Goal: Task Accomplishment & Management: Use online tool/utility

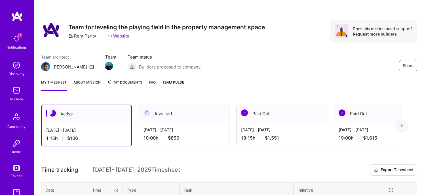
scroll to position [84, 0]
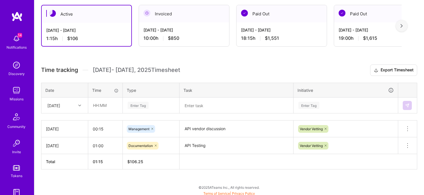
scroll to position [102, 0]
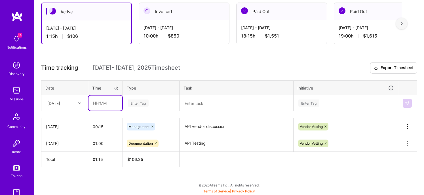
click at [98, 103] on input "text" at bounding box center [105, 102] width 34 height 15
type input "01:00"
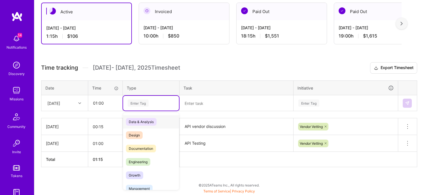
click at [155, 104] on div "Enter Tag" at bounding box center [151, 102] width 48 height 7
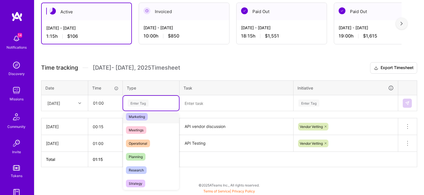
scroll to position [57, 0]
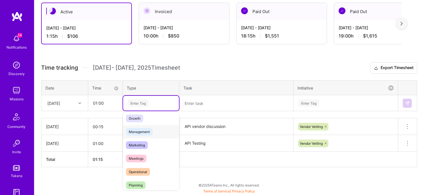
click at [145, 133] on span "Management" at bounding box center [139, 132] width 27 height 8
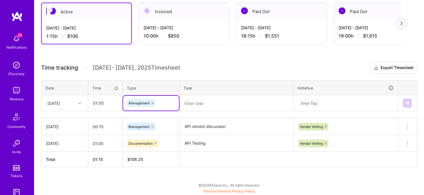
click at [202, 94] on th "Task" at bounding box center [236, 87] width 114 height 15
click at [205, 104] on textarea at bounding box center [236, 103] width 113 height 15
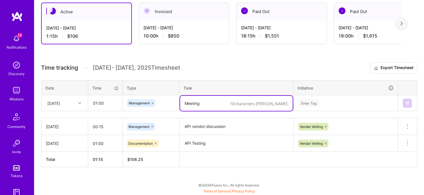
click at [365, 102] on div "Enter Tag" at bounding box center [346, 102] width 96 height 7
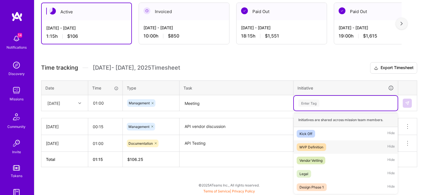
click at [320, 147] on div "MVP Definition" at bounding box center [311, 147] width 24 height 6
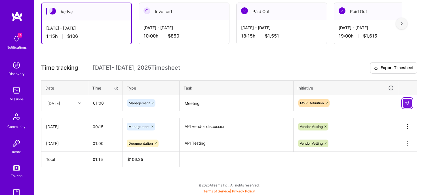
click at [408, 104] on img at bounding box center [407, 103] width 5 height 5
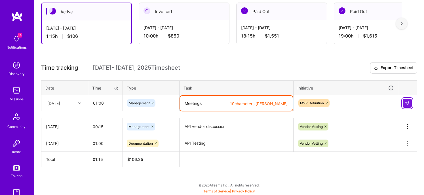
click at [409, 107] on button at bounding box center [407, 102] width 9 height 9
click at [204, 101] on textarea "Meetings" at bounding box center [236, 103] width 113 height 15
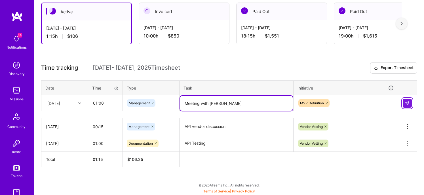
type textarea "Meeting with [PERSON_NAME]"
click at [406, 102] on img at bounding box center [407, 103] width 5 height 5
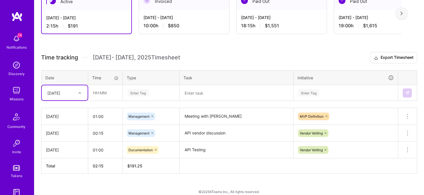
scroll to position [119, 0]
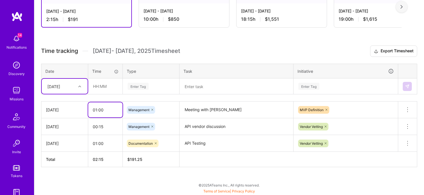
click at [95, 111] on input "01:00" at bounding box center [105, 109] width 34 height 15
drag, startPoint x: 105, startPoint y: 109, endPoint x: 95, endPoint y: 112, distance: 10.2
click at [95, 112] on input "01:00" at bounding box center [105, 109] width 34 height 15
click at [94, 110] on input "04" at bounding box center [105, 109] width 34 height 15
click at [114, 111] on input "0:4" at bounding box center [105, 109] width 34 height 15
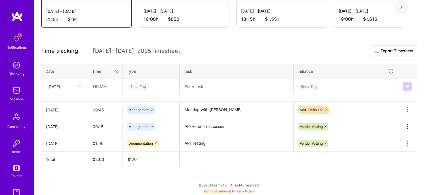
click at [234, 54] on h3 "Time tracking [DATE] - [DATE] Timesheet Export Timesheet" at bounding box center [229, 50] width 376 height 11
click at [100, 109] on input "00:45" at bounding box center [105, 109] width 34 height 15
drag, startPoint x: 104, startPoint y: 110, endPoint x: 100, endPoint y: 111, distance: 3.9
click at [100, 111] on input "00:45" at bounding box center [105, 109] width 34 height 15
drag, startPoint x: 105, startPoint y: 108, endPoint x: 95, endPoint y: 109, distance: 10.2
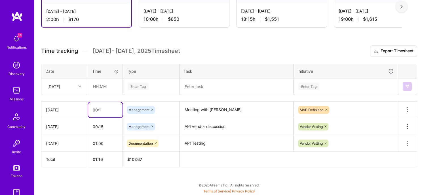
click at [95, 109] on input "00:1" at bounding box center [105, 109] width 34 height 15
type input "01:00"
click at [214, 49] on h3 "Time tracking [DATE] - [DATE] Timesheet Export Timesheet" at bounding box center [229, 50] width 376 height 11
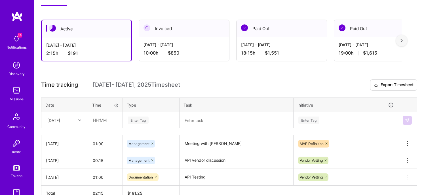
scroll to position [62, 0]
